Goal: Find specific page/section: Find specific page/section

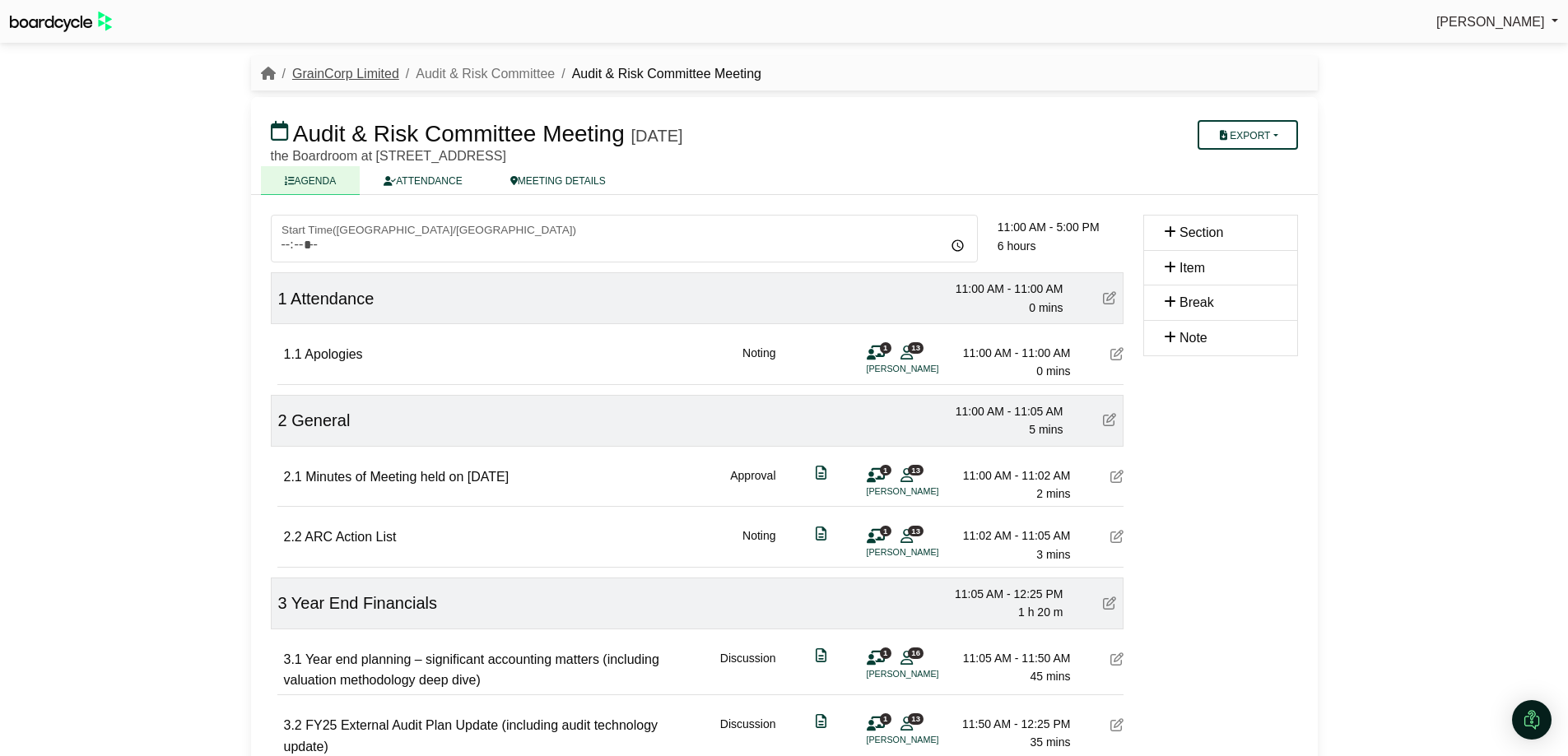
click at [364, 75] on link "GrainCorp Limited" at bounding box center [346, 73] width 107 height 14
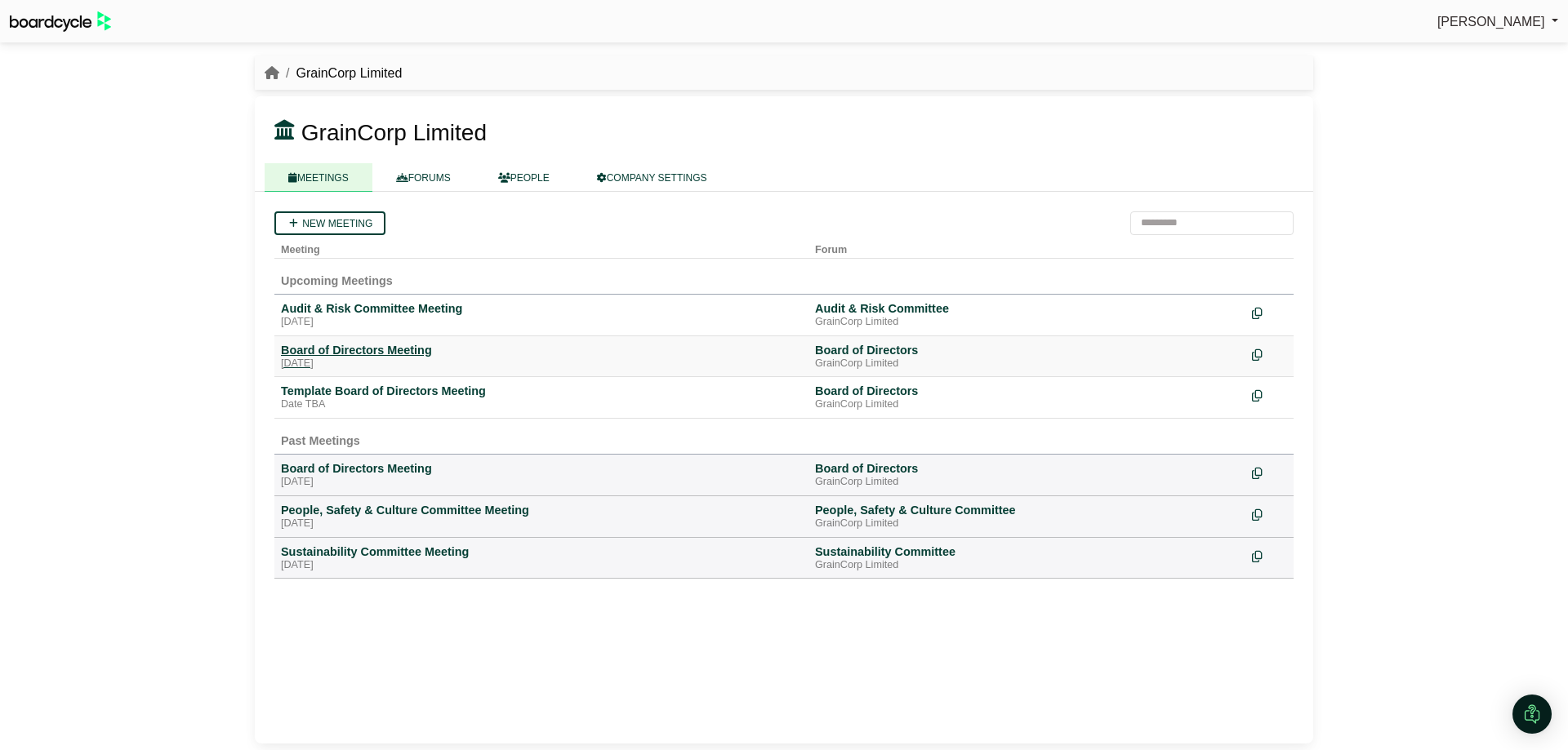
click at [374, 354] on div "Board of Directors Meeting" at bounding box center [542, 350] width 521 height 14
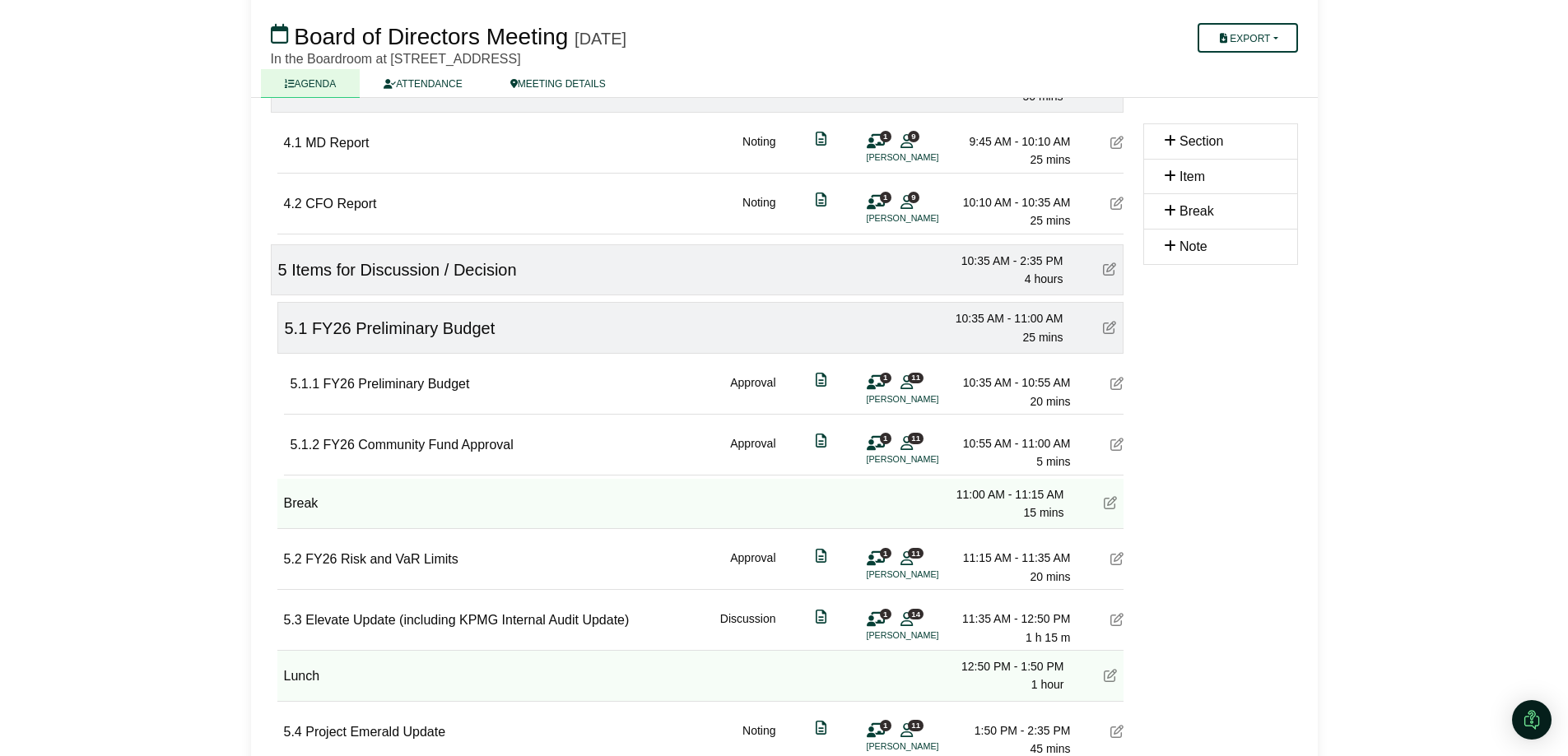
scroll to position [988, 0]
